Goal: Information Seeking & Learning: Learn about a topic

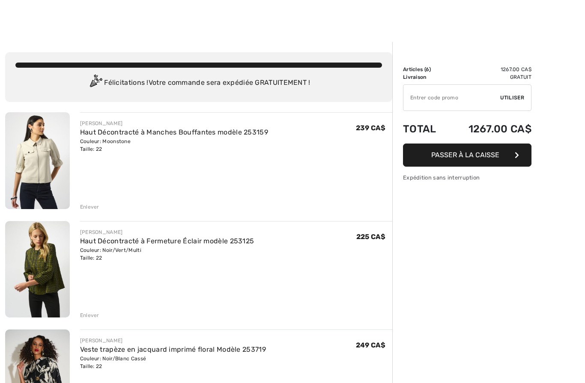
checkbox input "true"
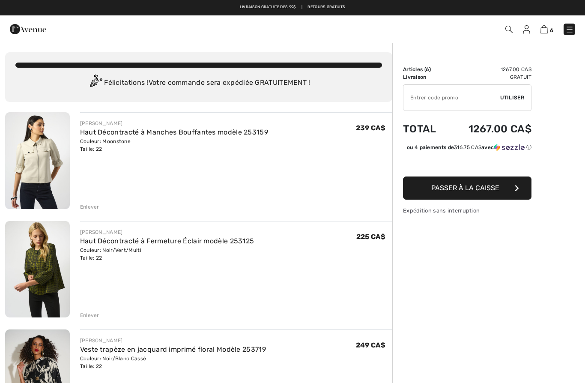
click at [567, 28] on img at bounding box center [569, 29] width 9 height 9
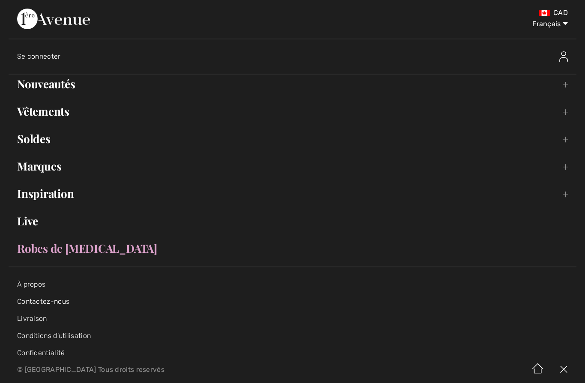
click at [67, 80] on link "Nouveautés Toggle submenu" at bounding box center [293, 83] width 568 height 19
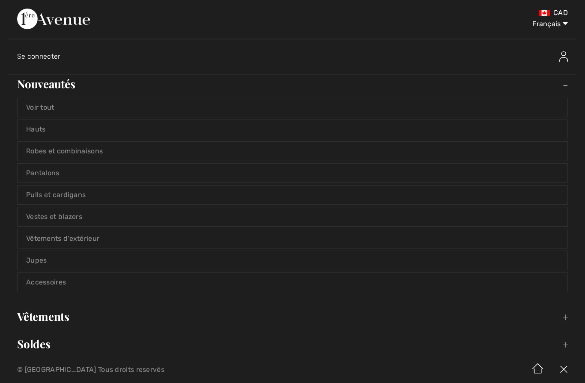
click at [39, 173] on link "Pantalons" at bounding box center [293, 172] width 550 height 19
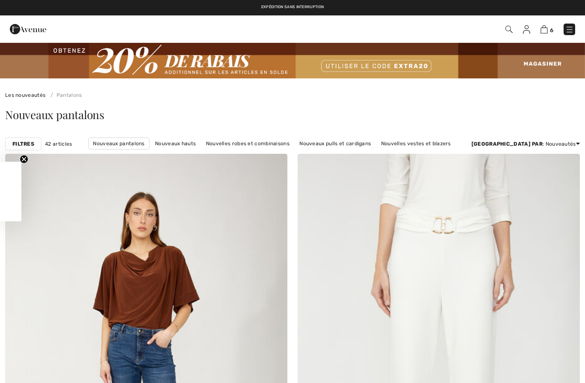
checkbox input "true"
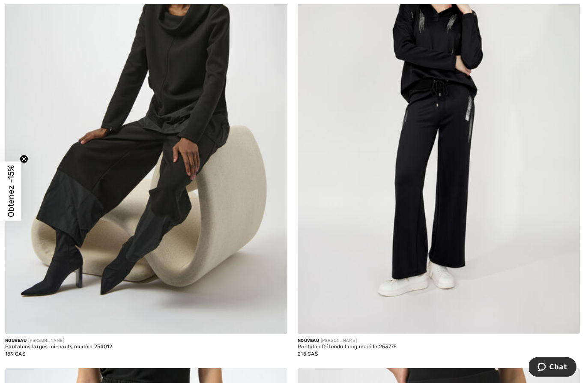
scroll to position [4900, 0]
click at [339, 330] on img at bounding box center [438, 122] width 282 height 423
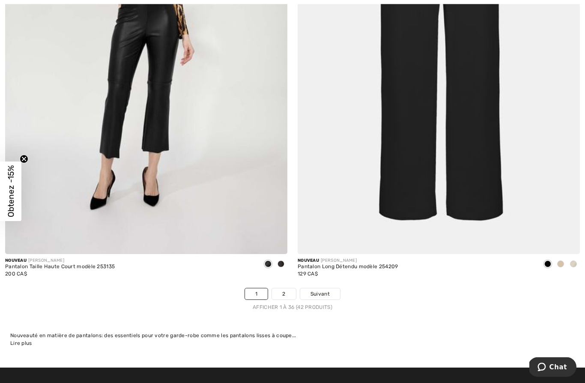
scroll to position [8290, 0]
click at [287, 288] on link "2" at bounding box center [284, 293] width 24 height 11
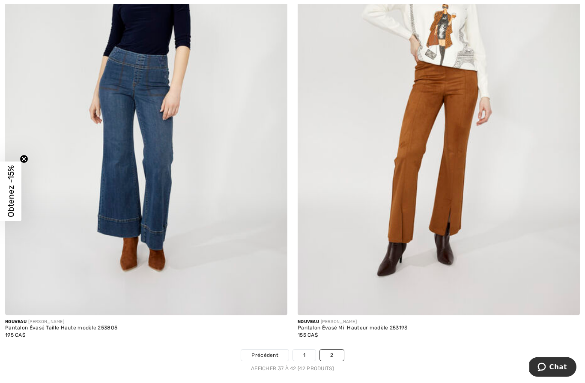
scroll to position [1175, 0]
click at [304, 353] on link "1" at bounding box center [304, 354] width 23 height 11
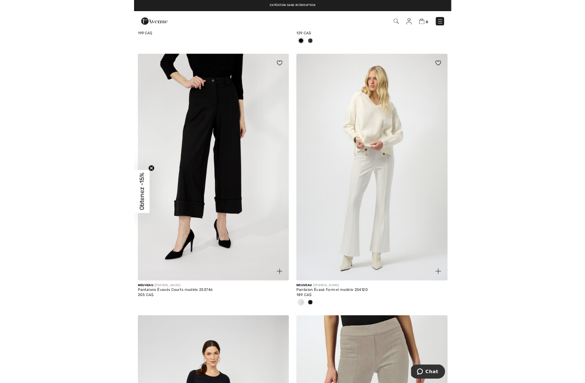
scroll to position [3496, 0]
